Goal: Task Accomplishment & Management: Use online tool/utility

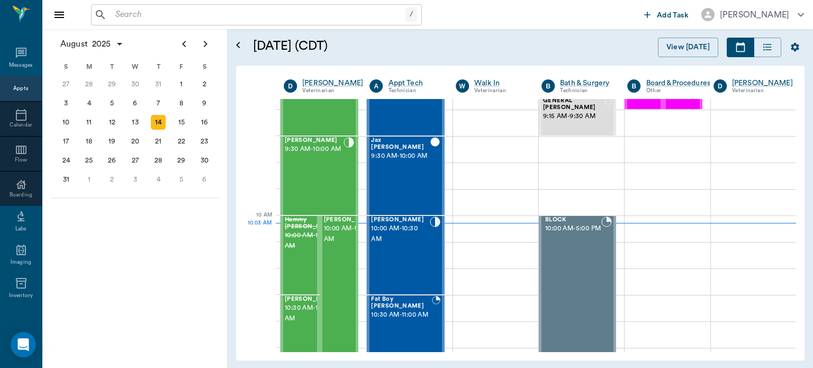
scroll to position [195, 0]
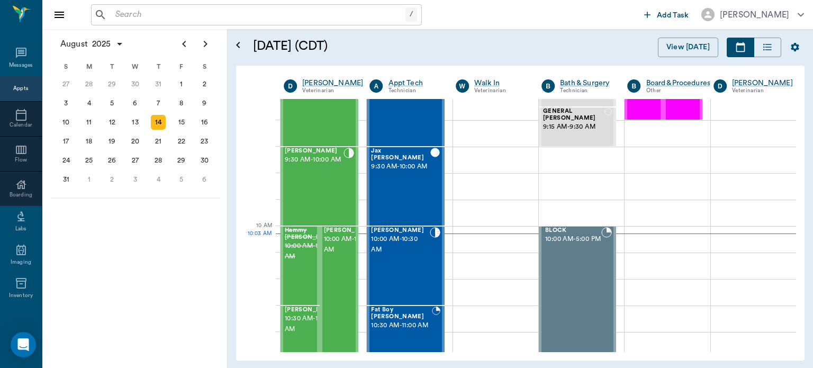
click at [394, 248] on span "10:00 AM - 10:30 AM" at bounding box center [400, 244] width 58 height 21
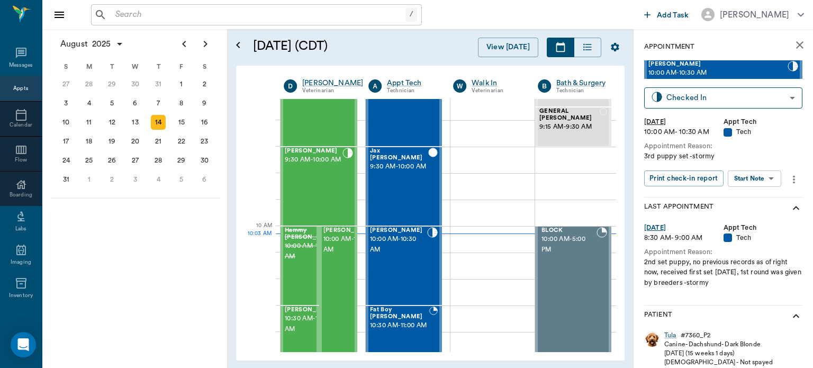
click at [765, 175] on body "/ ​ Add Task [PERSON_NAME] Nectar Messages Appts Calendar Flow Boarding Labs Im…" at bounding box center [406, 184] width 813 height 368
click at [752, 199] on button "Start SOAP" at bounding box center [742, 200] width 36 height 12
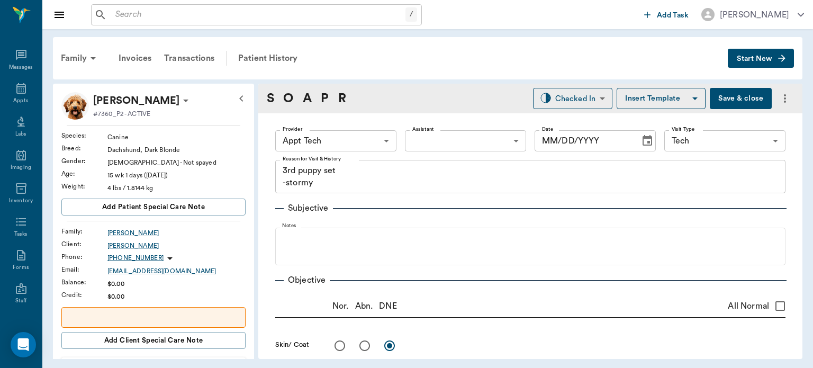
type input "63ec2f075fda476ae8351a4c"
type input "65d2be4f46e3a538d89b8c1a"
type textarea "3rd puppy set -stormy"
type input "[DATE]"
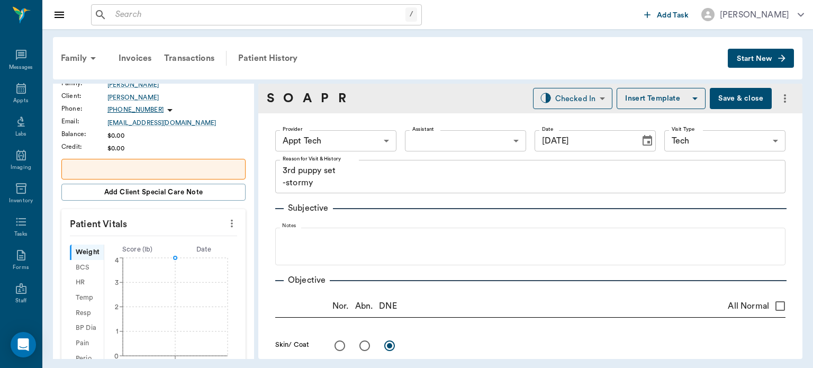
scroll to position [149, 0]
click at [229, 226] on icon "more" at bounding box center [232, 222] width 12 height 13
click at [165, 234] on span "Enter Vitals" at bounding box center [179, 239] width 89 height 11
click at [145, 251] on input "text" at bounding box center [153, 254] width 92 height 21
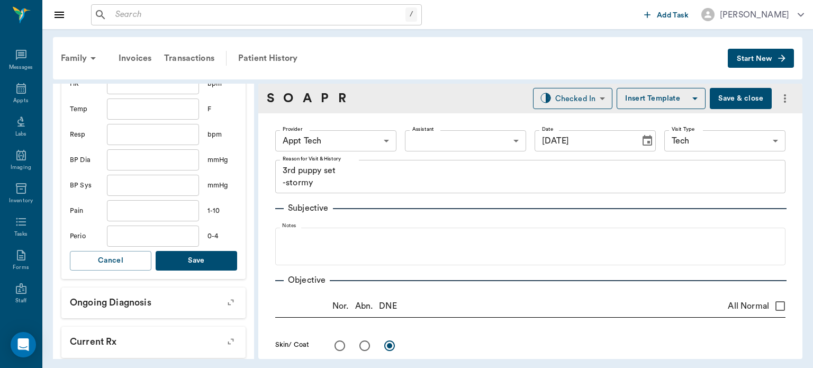
scroll to position [383, 0]
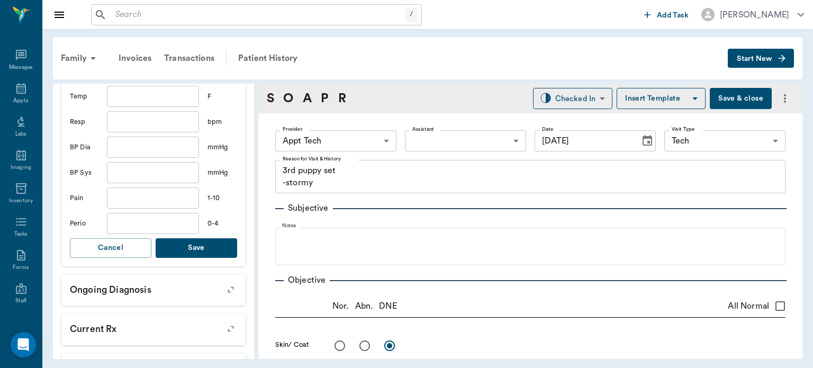
type input "4.9"
click at [199, 245] on button "Save" at bounding box center [196, 248] width 81 height 20
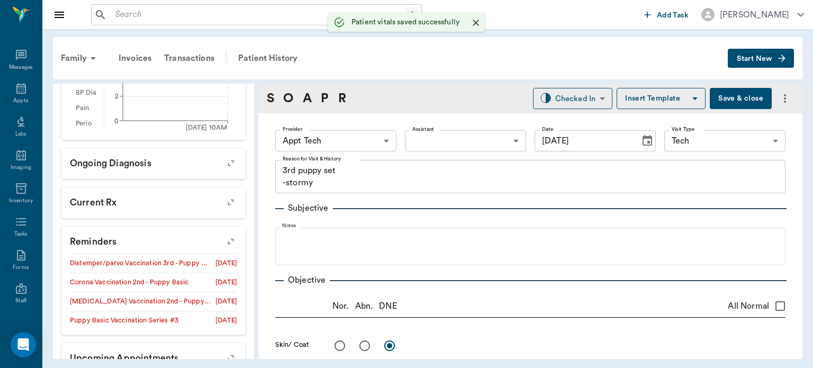
click at [366, 137] on body "/ ​ Add Task [PERSON_NAME] Nectar Messages Appts Labs Imaging Inventory Tasks F…" at bounding box center [406, 184] width 813 height 368
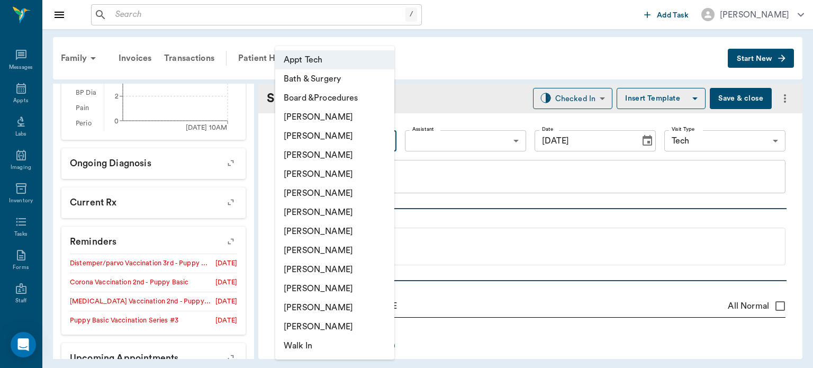
click at [340, 215] on li "[PERSON_NAME]" at bounding box center [334, 212] width 119 height 19
type input "682b670d8bdc6f7f8feef3db"
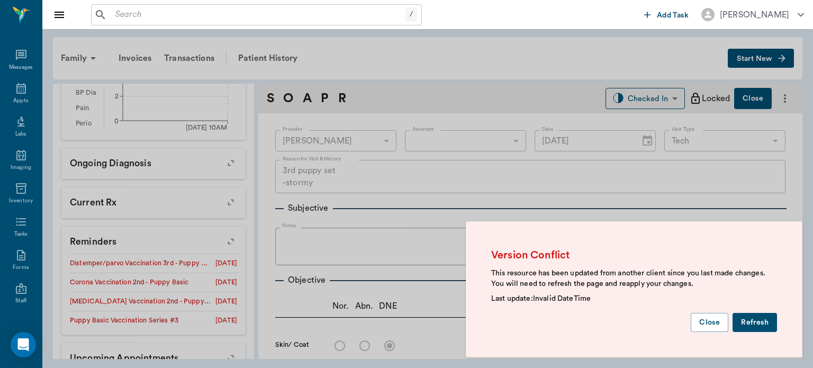
click at [766, 321] on button "Refresh" at bounding box center [754, 323] width 44 height 20
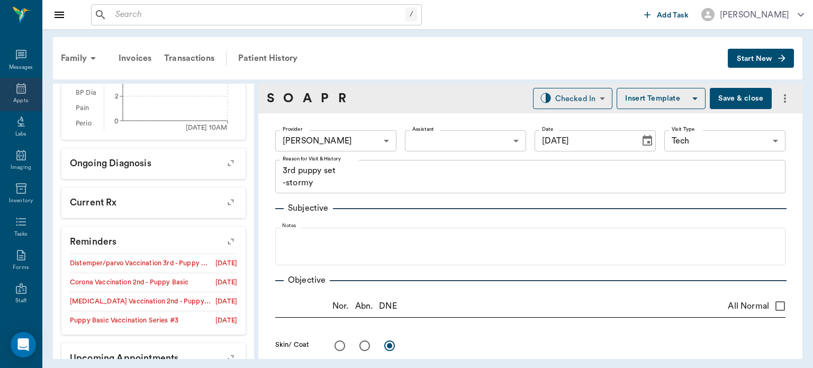
click at [19, 99] on div "Appts" at bounding box center [20, 101] width 15 height 8
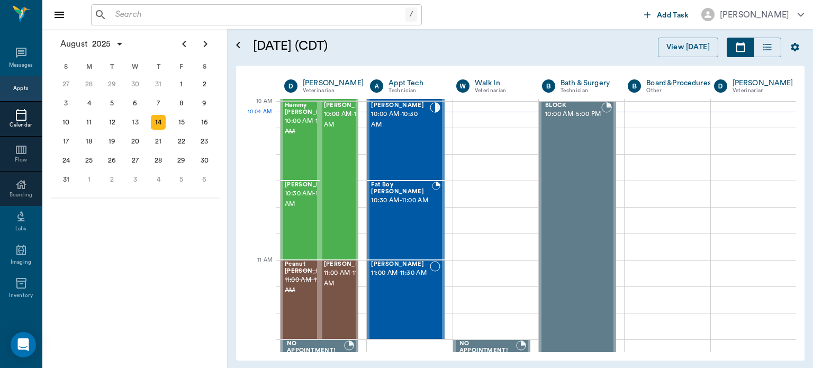
scroll to position [320, 0]
click at [181, 102] on div "8" at bounding box center [181, 103] width 15 height 15
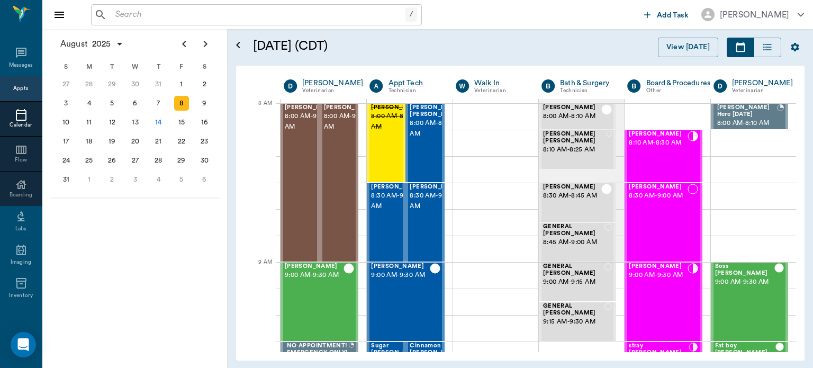
click at [587, 188] on span "[PERSON_NAME]" at bounding box center [572, 187] width 58 height 7
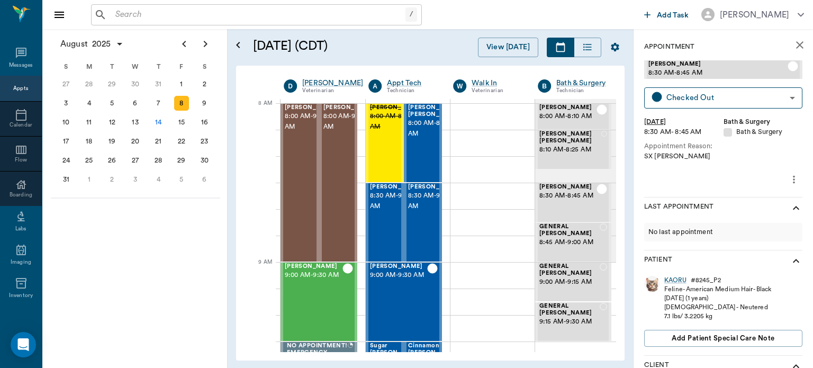
click at [177, 12] on input "text" at bounding box center [258, 14] width 294 height 15
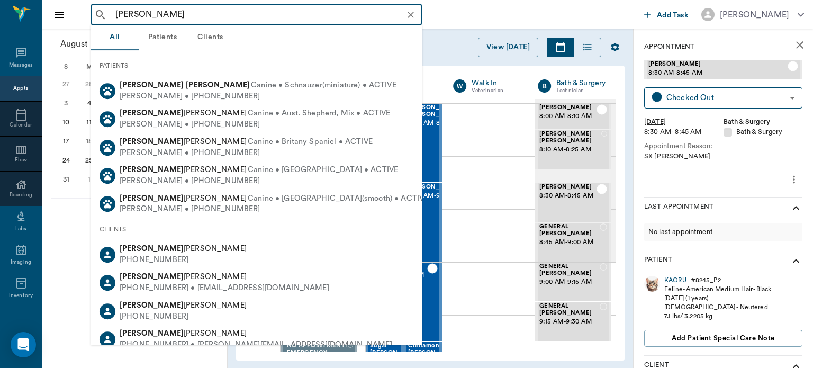
click at [300, 91] on div "[PERSON_NAME] • [PHONE_NUMBER]" at bounding box center [258, 96] width 277 height 11
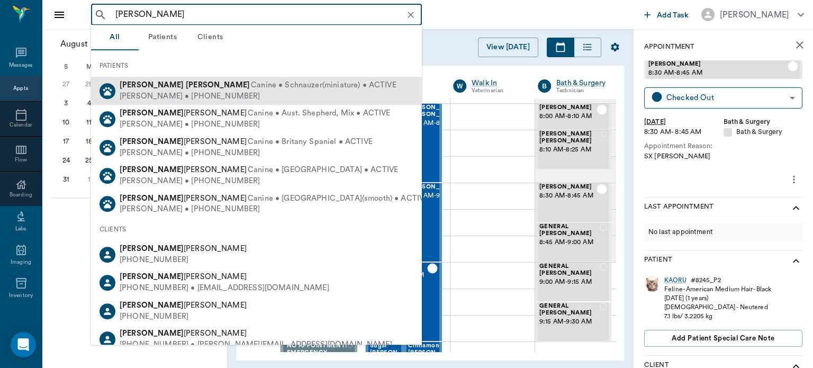
type input "[PERSON_NAME]"
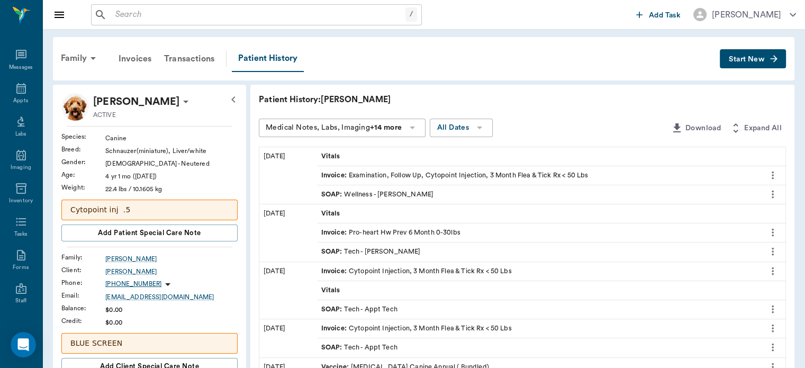
click at [753, 59] on span "Start New" at bounding box center [745, 59] width 35 height 0
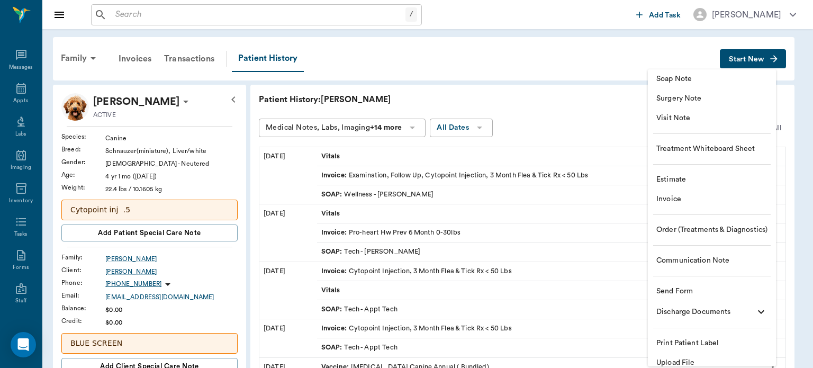
click at [695, 74] on span "Soap Note" at bounding box center [711, 79] width 111 height 11
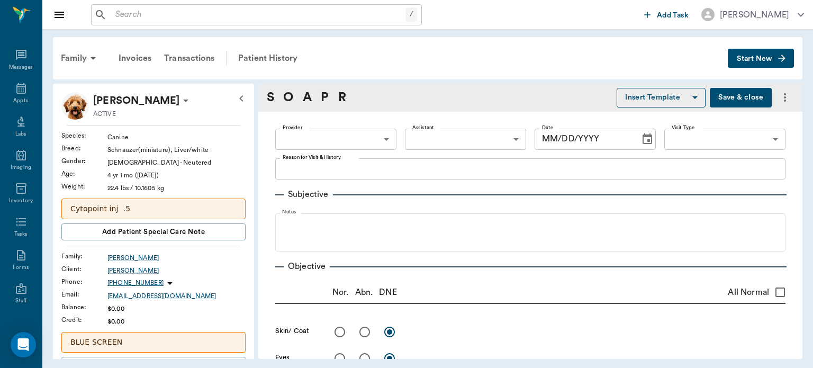
type input "[DATE]"
click at [365, 139] on body "/ ​ Add Task [PERSON_NAME] Nectar Messages Appts Labs Imaging Inventory Tasks F…" at bounding box center [406, 184] width 813 height 368
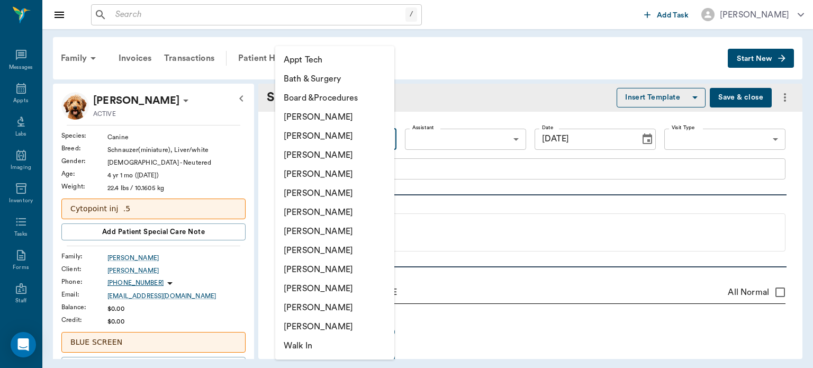
click at [338, 251] on li "[PERSON_NAME]" at bounding box center [334, 250] width 119 height 19
type input "63ec2e7e52e12b0ba117b124"
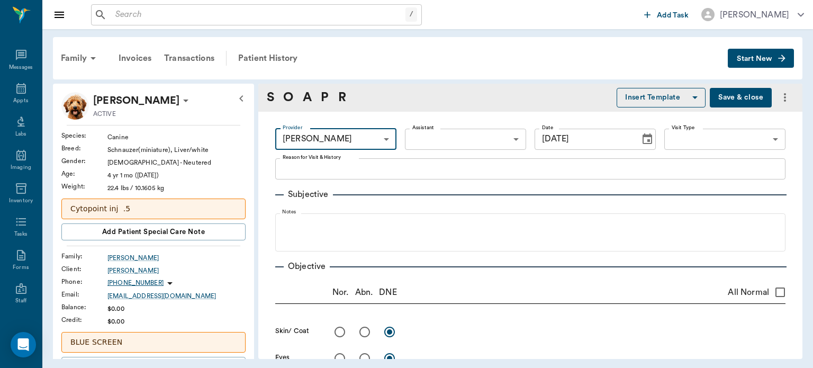
click at [704, 137] on body "/ ​ Add Task [PERSON_NAME] Nectar Messages Appts Labs Imaging Inventory Tasks F…" at bounding box center [406, 184] width 813 height 368
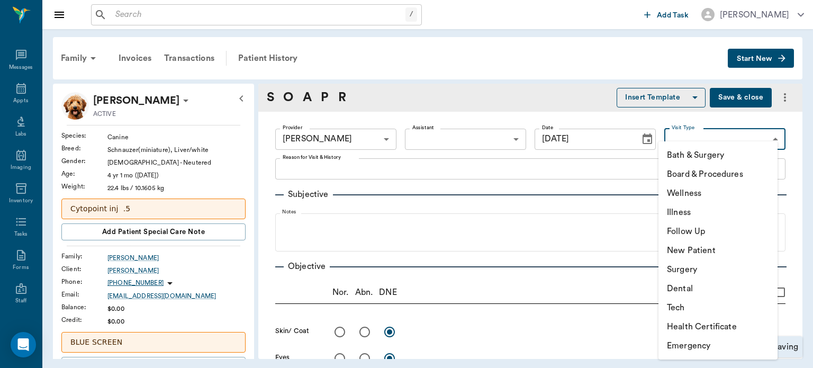
click at [728, 174] on li "Board & Procedures" at bounding box center [717, 174] width 119 height 19
type input "67816c1cf444b6f7d0a603e8"
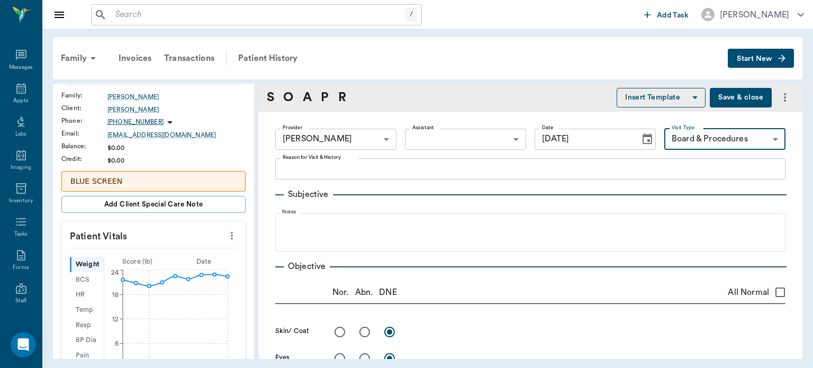
scroll to position [164, 0]
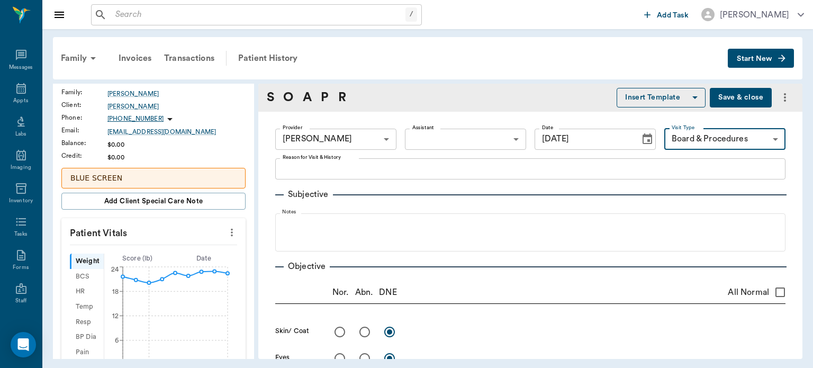
click at [233, 229] on p "Patient Vitals" at bounding box center [153, 231] width 184 height 26
click at [231, 235] on button "more" at bounding box center [231, 232] width 17 height 18
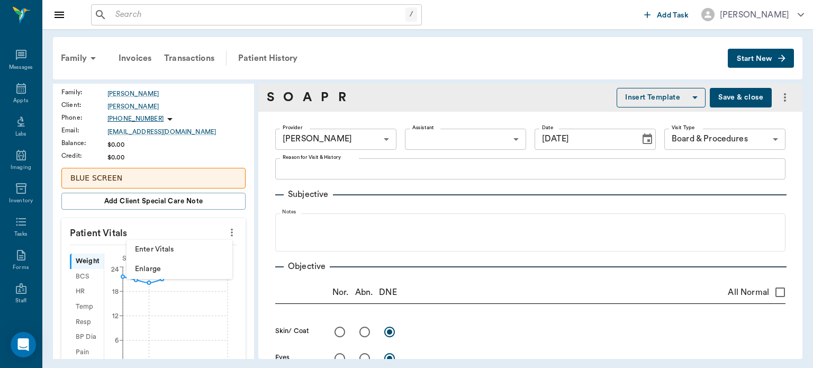
click at [186, 250] on span "Enter Vitals" at bounding box center [179, 249] width 89 height 11
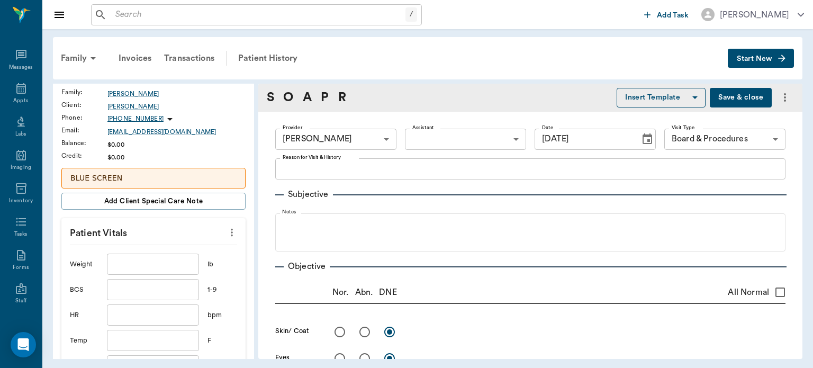
click at [157, 262] on input "text" at bounding box center [153, 263] width 92 height 21
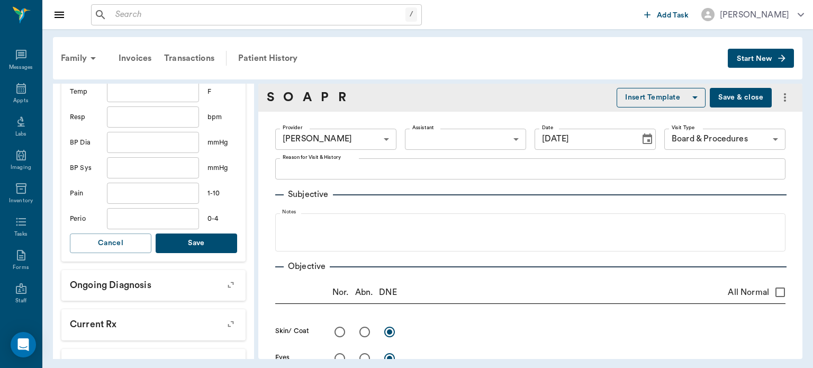
scroll to position [413, 0]
type input "20.7"
click at [202, 245] on button "Save" at bounding box center [196, 243] width 81 height 20
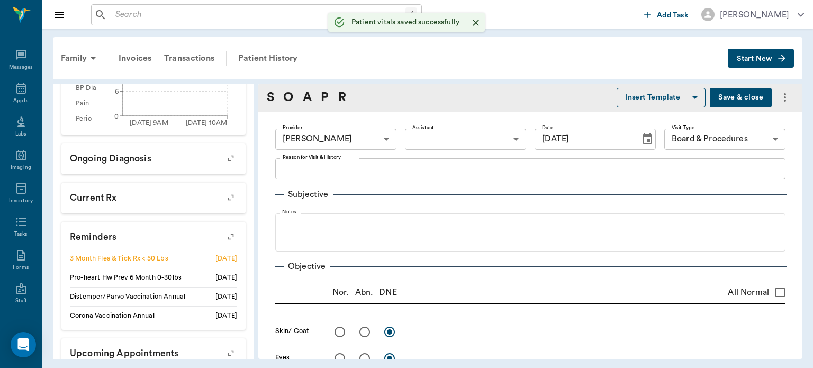
click at [320, 164] on textarea "Reason for Visit & History" at bounding box center [530, 168] width 495 height 12
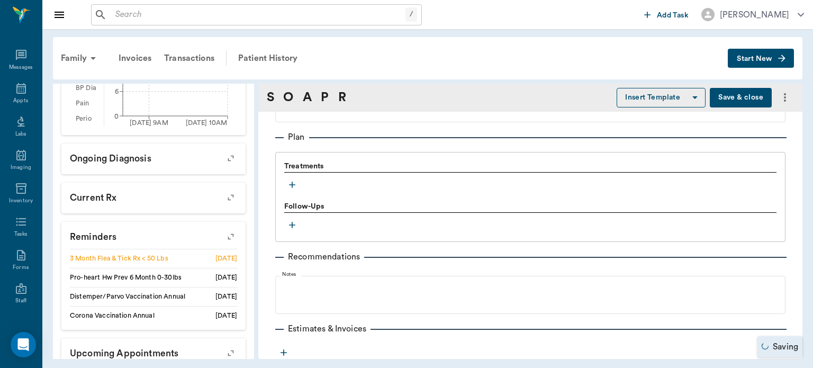
scroll to position [678, 0]
type textarea "BOARDING.3MFT"
click at [292, 183] on icon "button" at bounding box center [292, 185] width 6 height 6
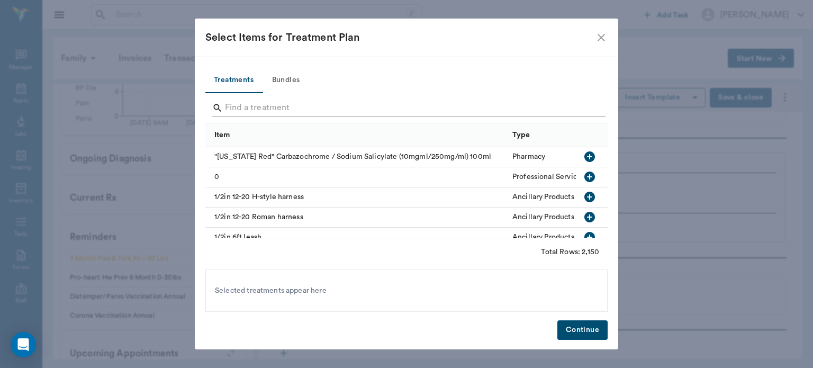
click at [250, 111] on input "Search" at bounding box center [407, 107] width 365 height 17
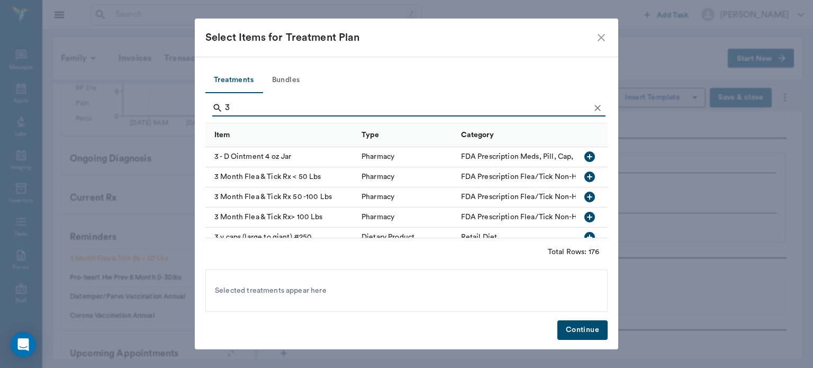
type input "3"
click at [583, 176] on icon "button" at bounding box center [589, 176] width 13 height 13
click at [580, 332] on button "Continue" at bounding box center [582, 330] width 50 height 20
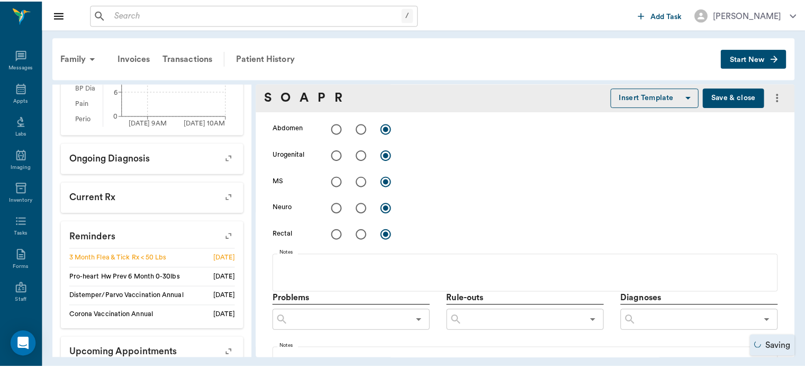
scroll to position [406, 0]
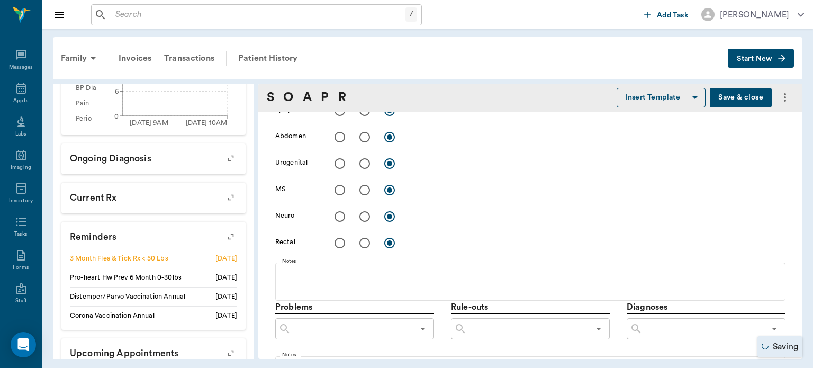
click at [728, 103] on button "Save & close" at bounding box center [740, 98] width 62 height 20
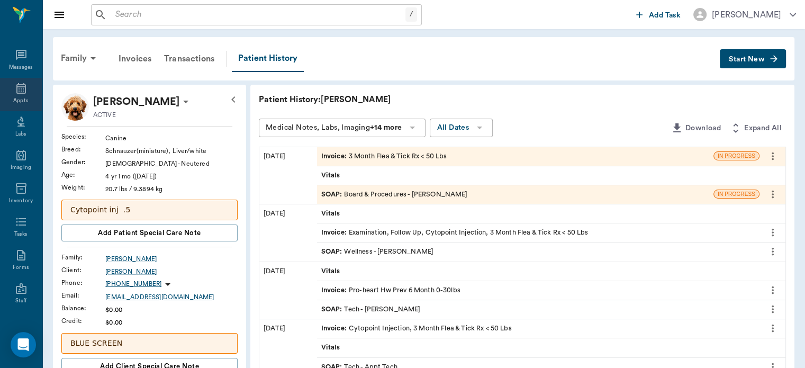
click at [16, 93] on icon at bounding box center [21, 88] width 10 height 11
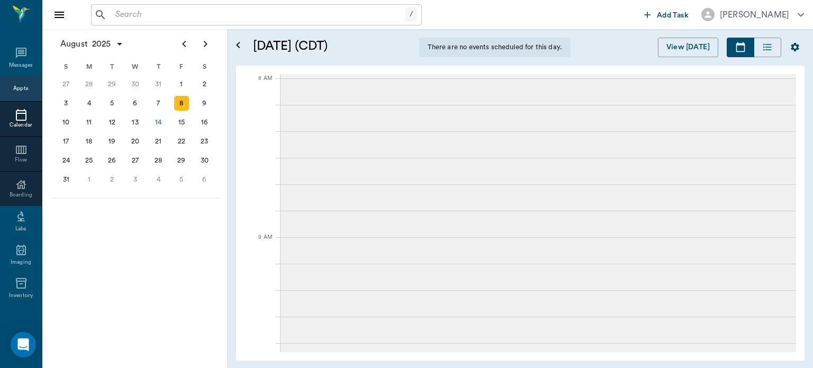
scroll to position [317, 0]
